Goal: Task Accomplishment & Management: Manage account settings

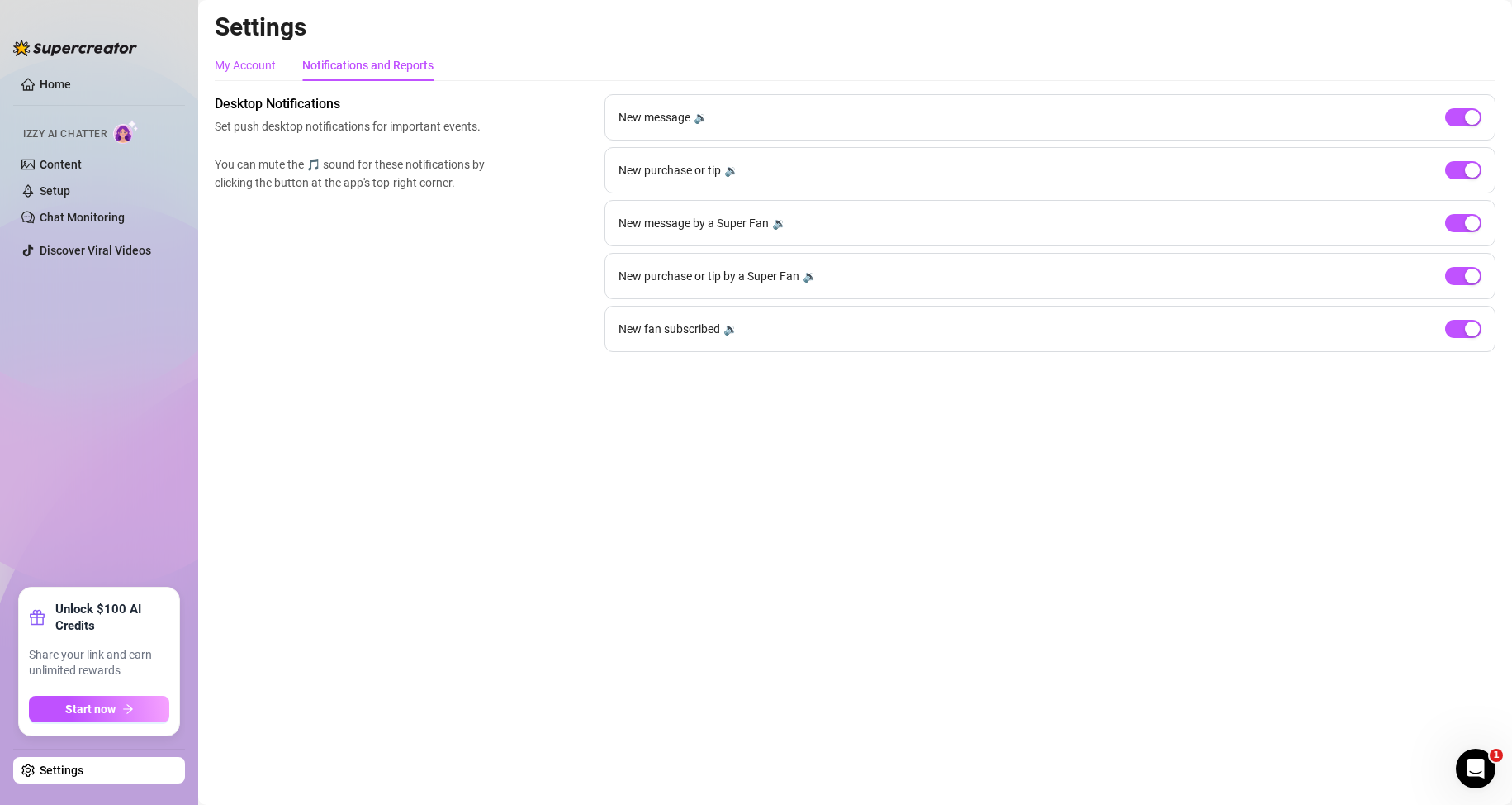
click at [217, 65] on div "My Account" at bounding box center [246, 65] width 61 height 18
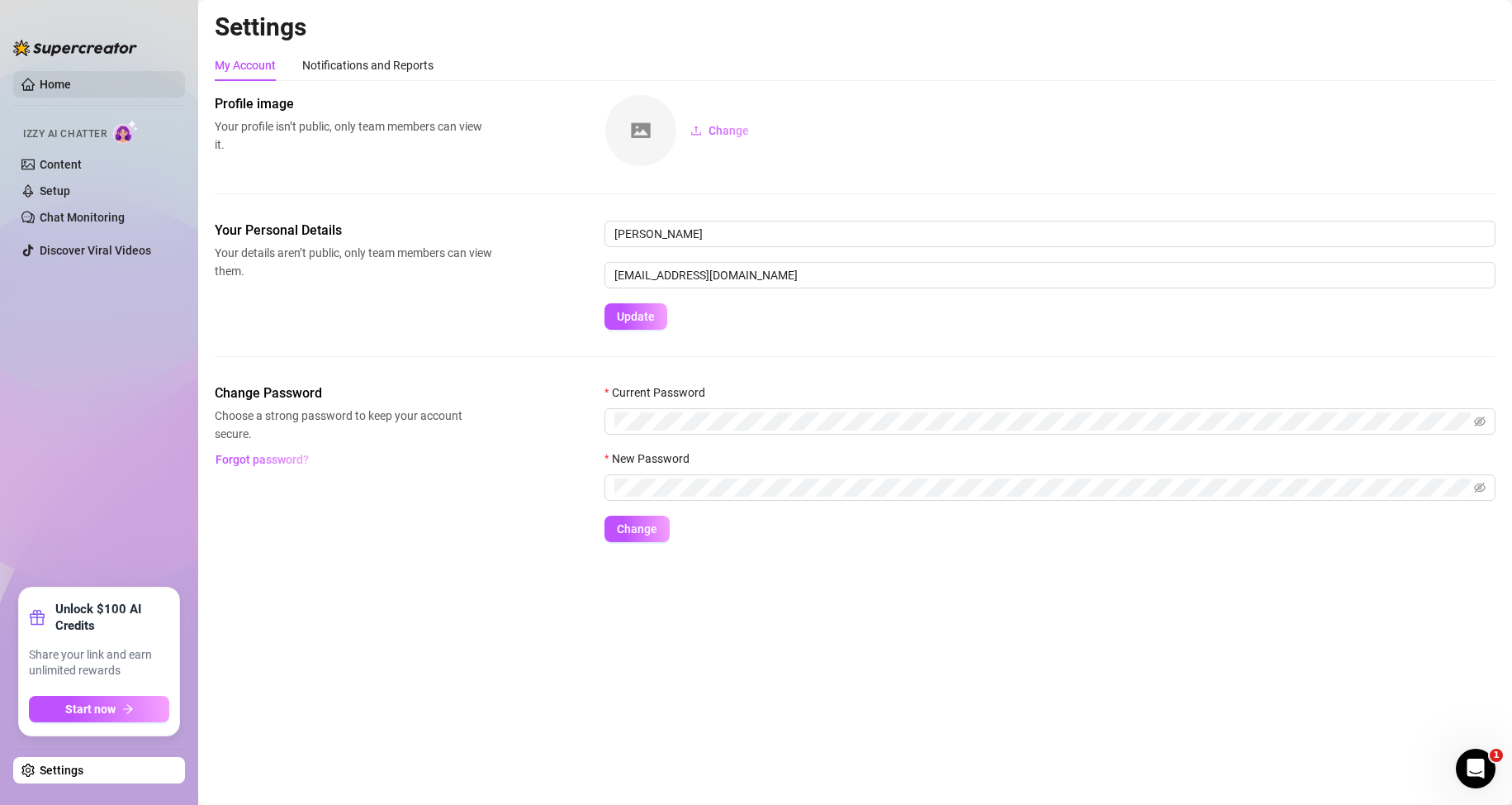
click at [48, 77] on link "Home" at bounding box center [55, 83] width 32 height 13
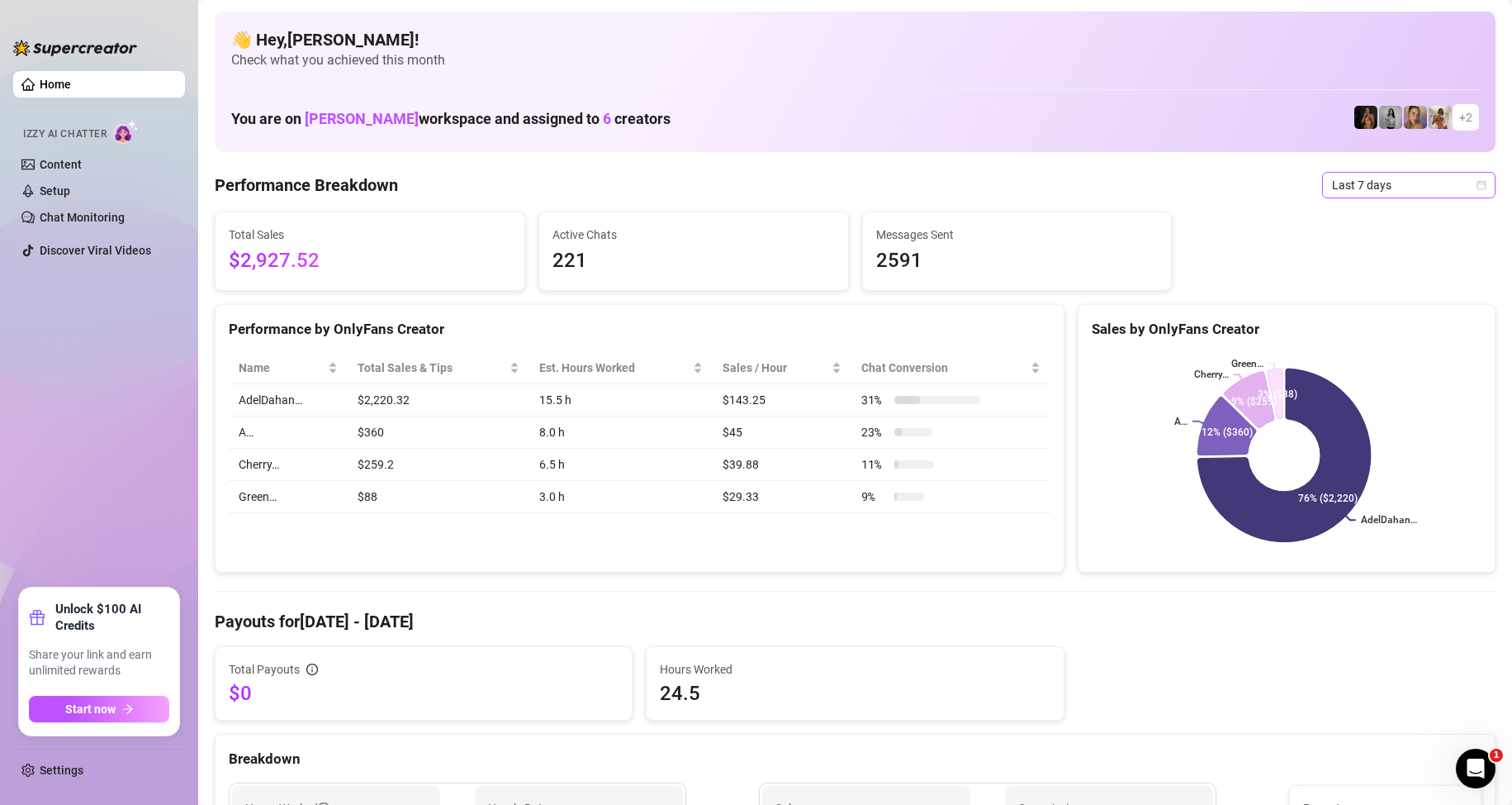
click at [1357, 176] on span "Last 7 days" at bounding box center [1408, 184] width 154 height 25
click at [1370, 219] on div "Last 24 hours" at bounding box center [1394, 218] width 147 height 18
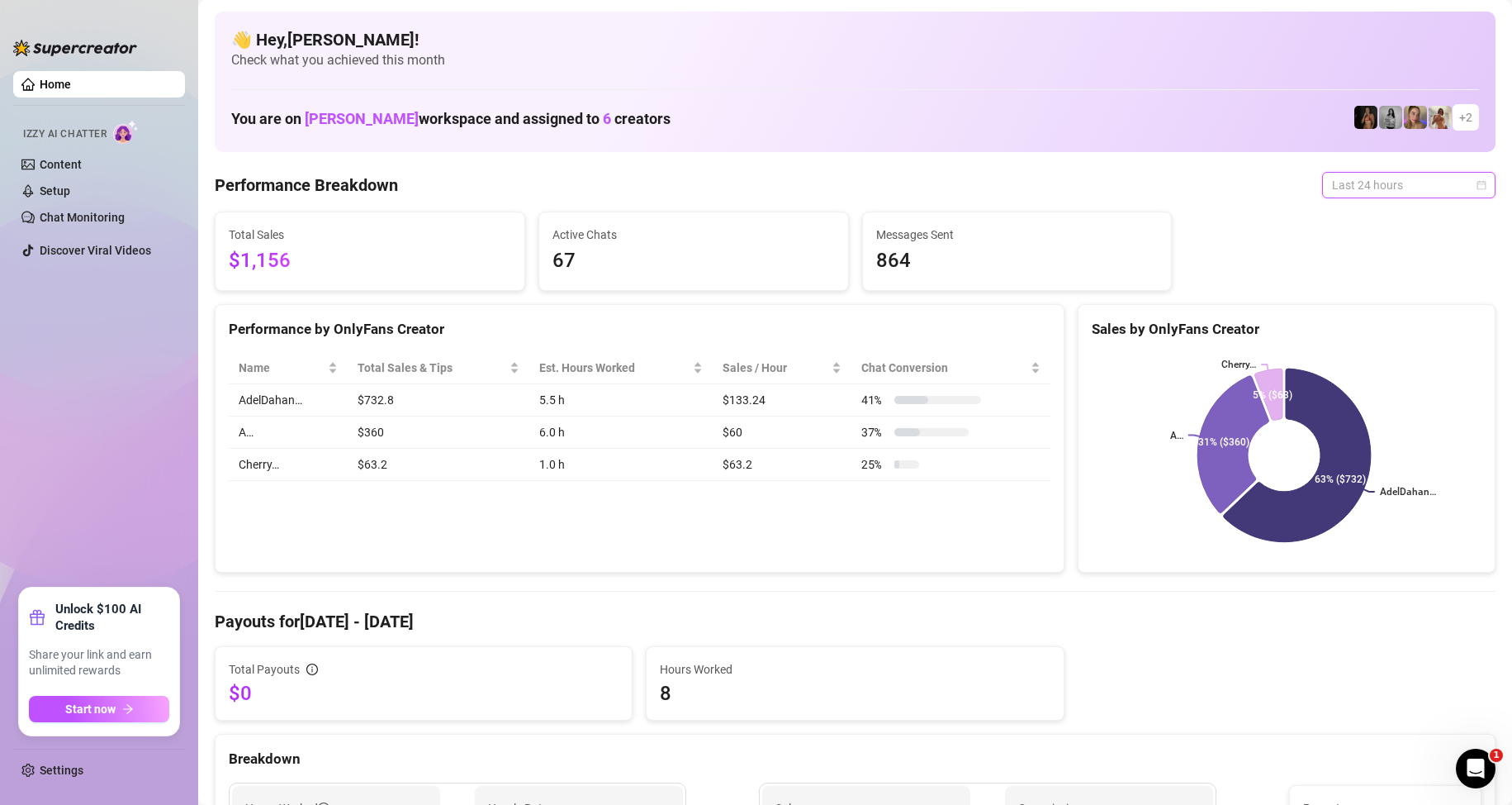
drag, startPoint x: 1344, startPoint y: 174, endPoint x: 1350, endPoint y: 238, distance: 64.3
click at [1345, 174] on span "Last 24 hours" at bounding box center [1408, 184] width 154 height 25
click at [1346, 317] on div "Custom date" at bounding box center [1394, 324] width 147 height 18
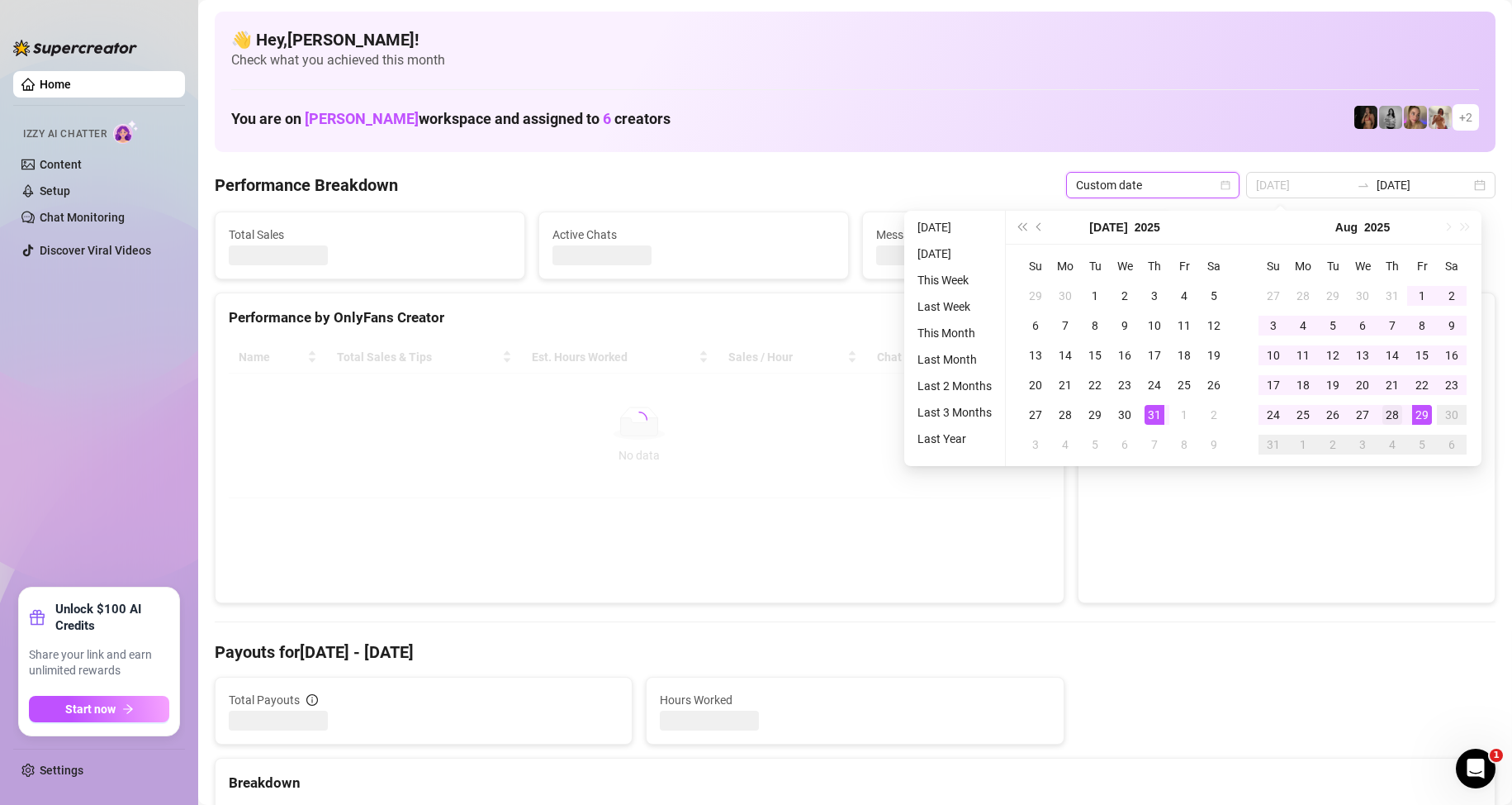
type input "[DATE]"
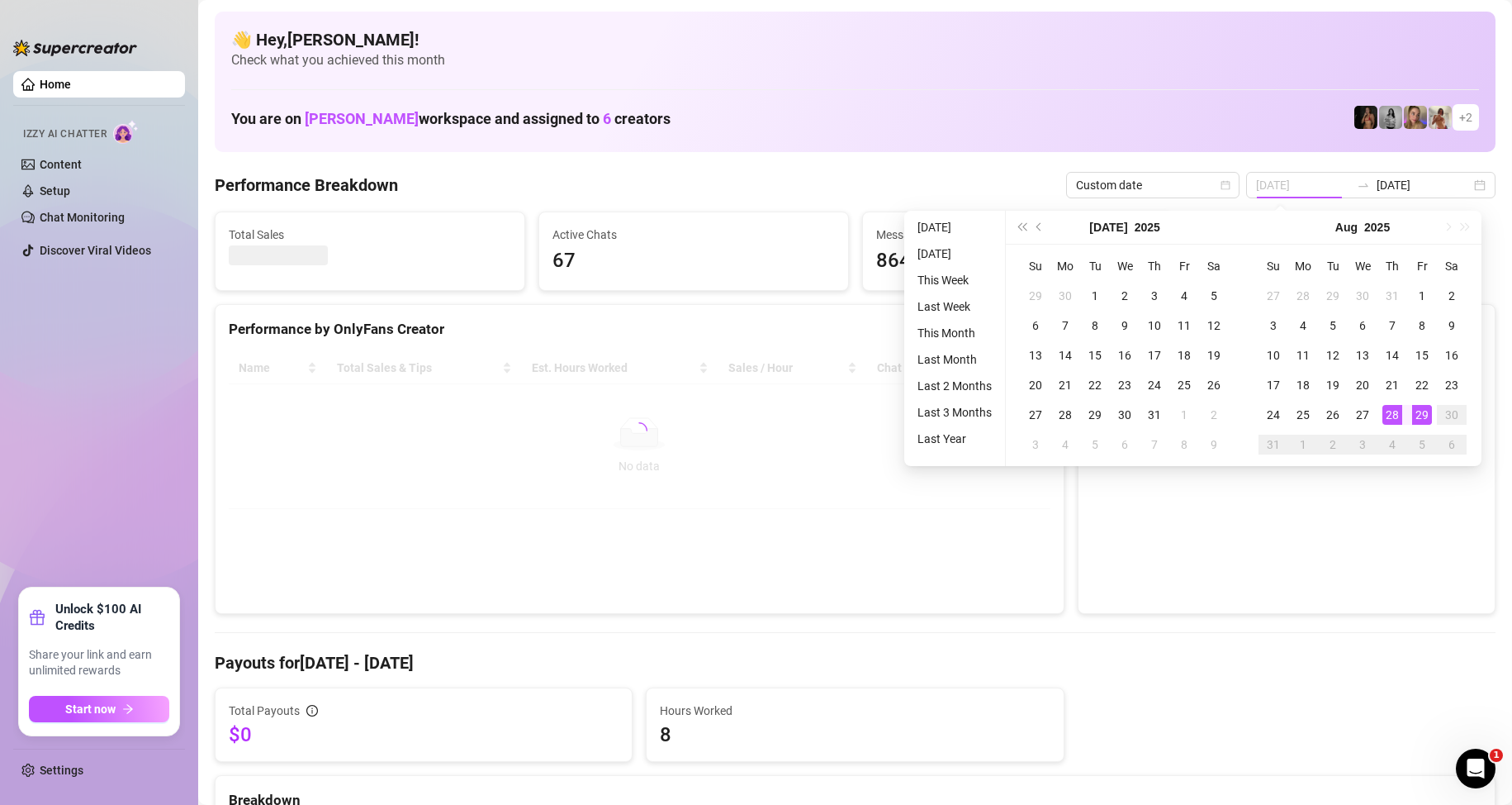
click at [1396, 409] on div "28" at bounding box center [1392, 414] width 20 height 20
click at [1423, 414] on div "29" at bounding box center [1422, 414] width 20 height 20
